Goal: Navigation & Orientation: Go to known website

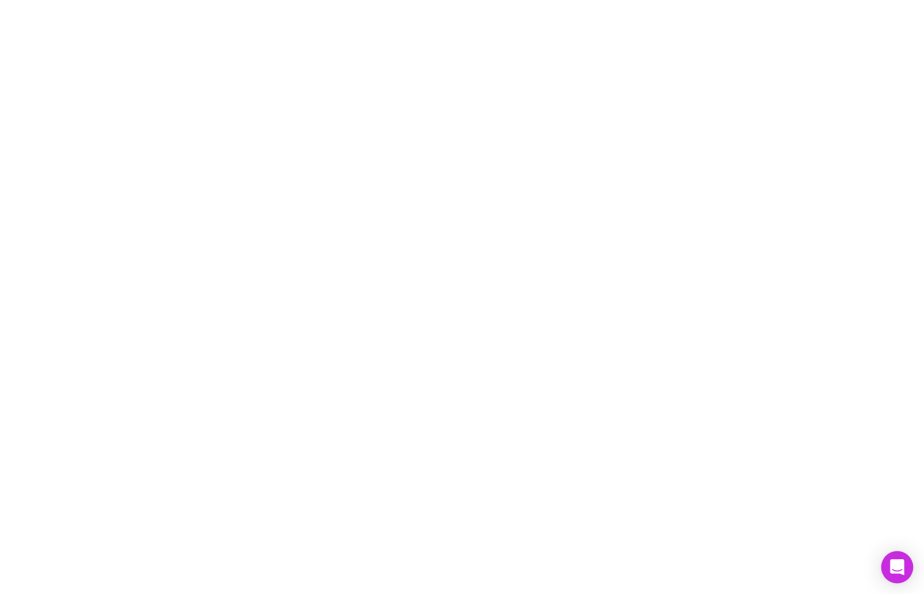
click at [897, 568] on icon "Open Intercom Messenger" at bounding box center [897, 567] width 14 height 16
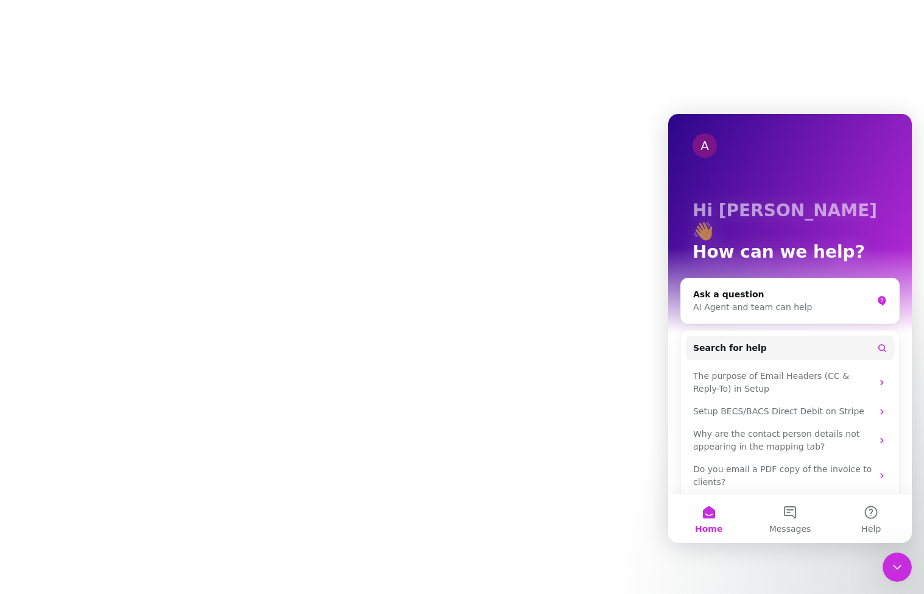
click at [421, 325] on div at bounding box center [462, 297] width 924 height 594
